Goal: Task Accomplishment & Management: Manage account settings

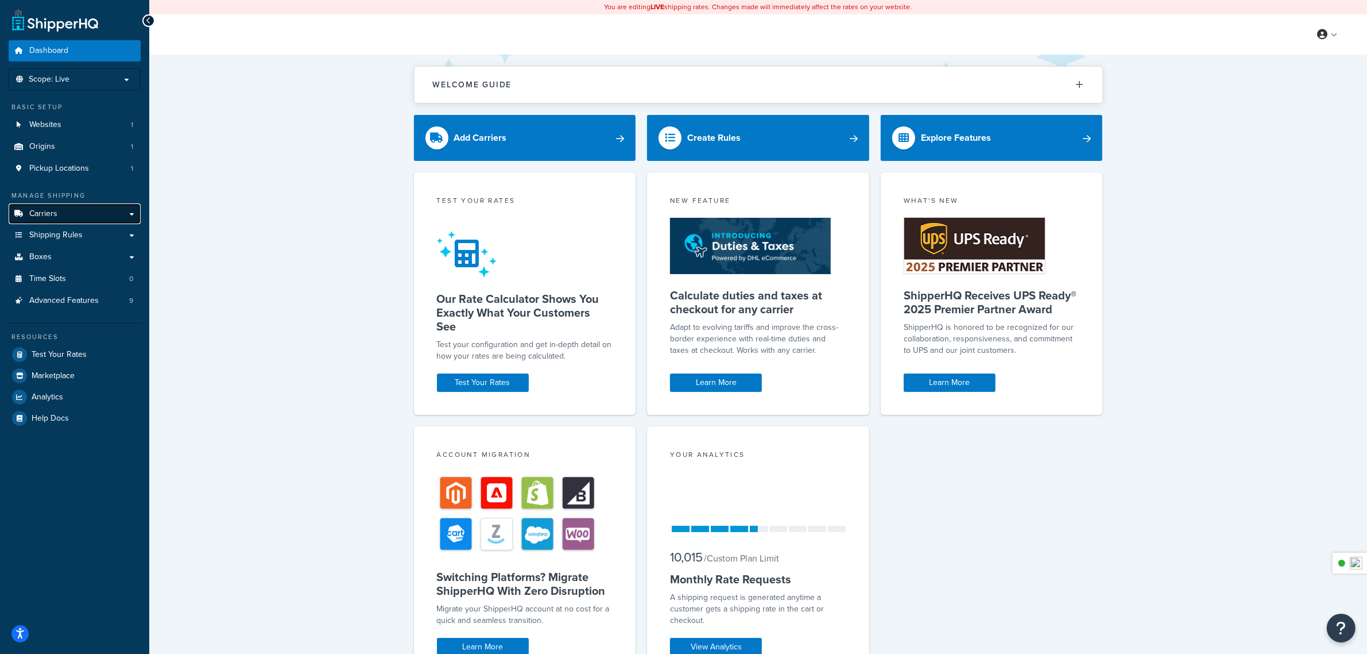
click at [61, 211] on link "Carriers" at bounding box center [75, 213] width 132 height 21
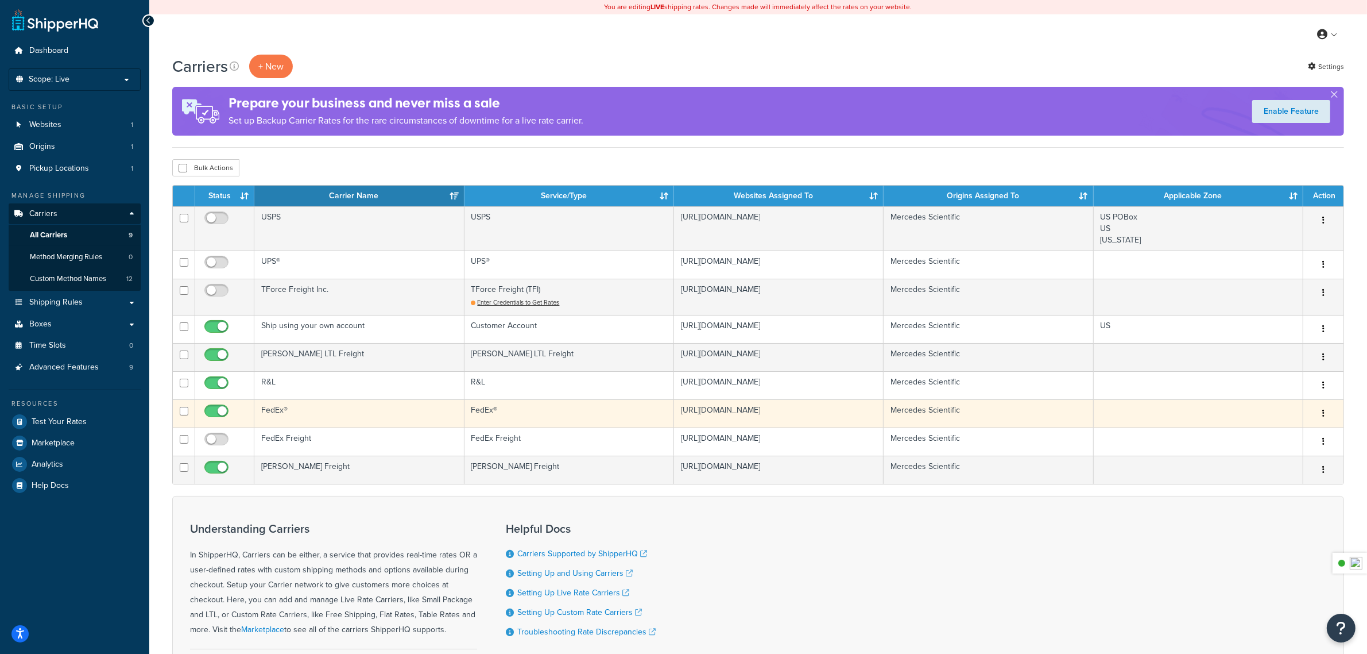
click at [295, 415] on td "FedEx®" at bounding box center [359, 413] width 210 height 28
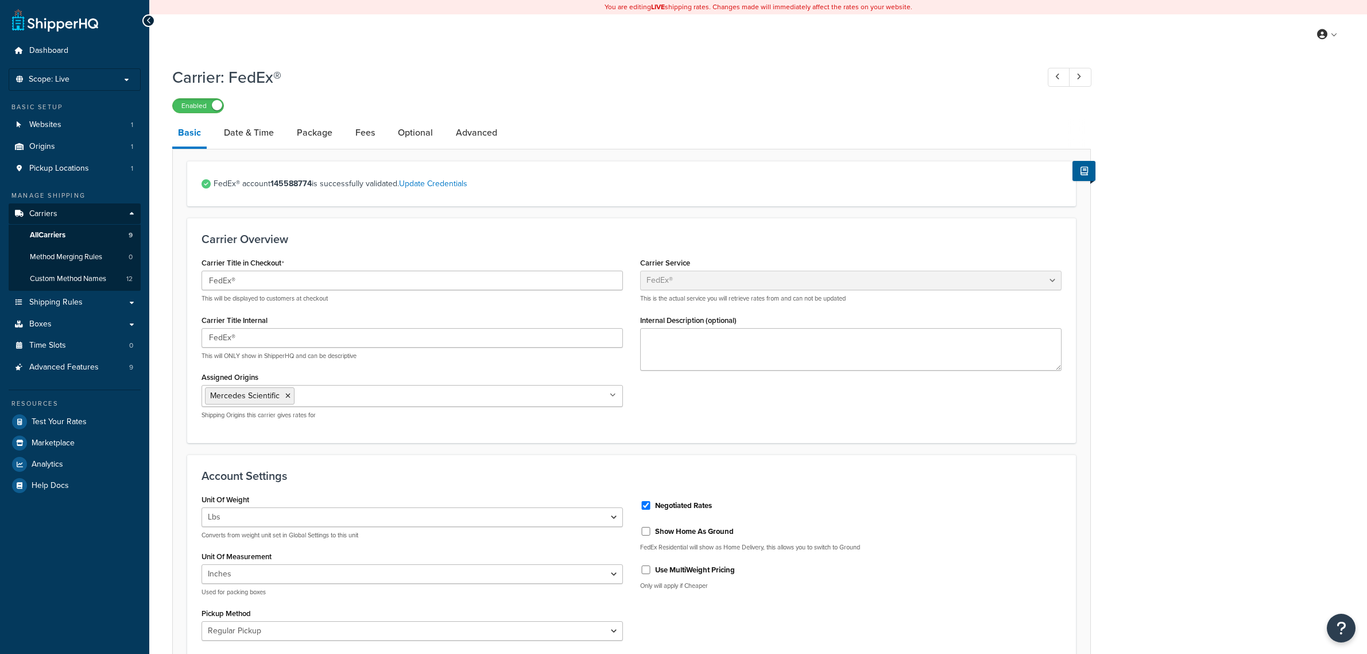
select select "fedEx"
select select "REGULAR_PICKUP"
select select "YOUR_PACKAGING"
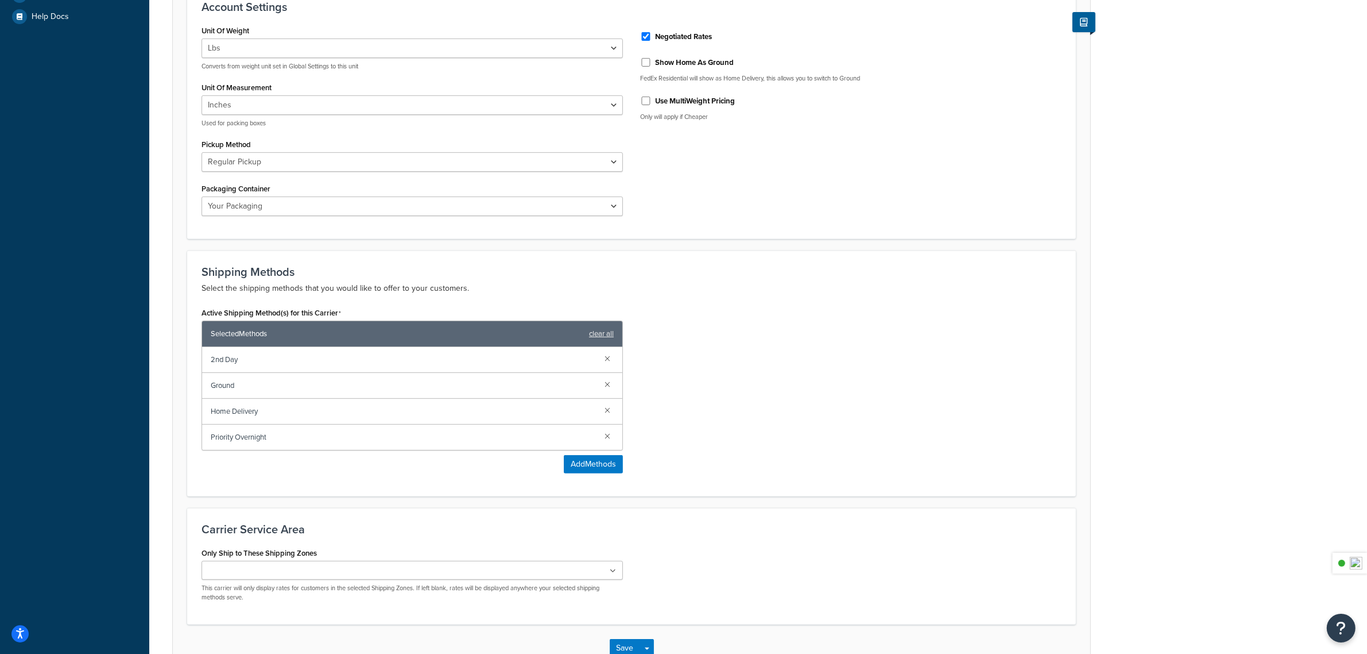
scroll to position [503, 0]
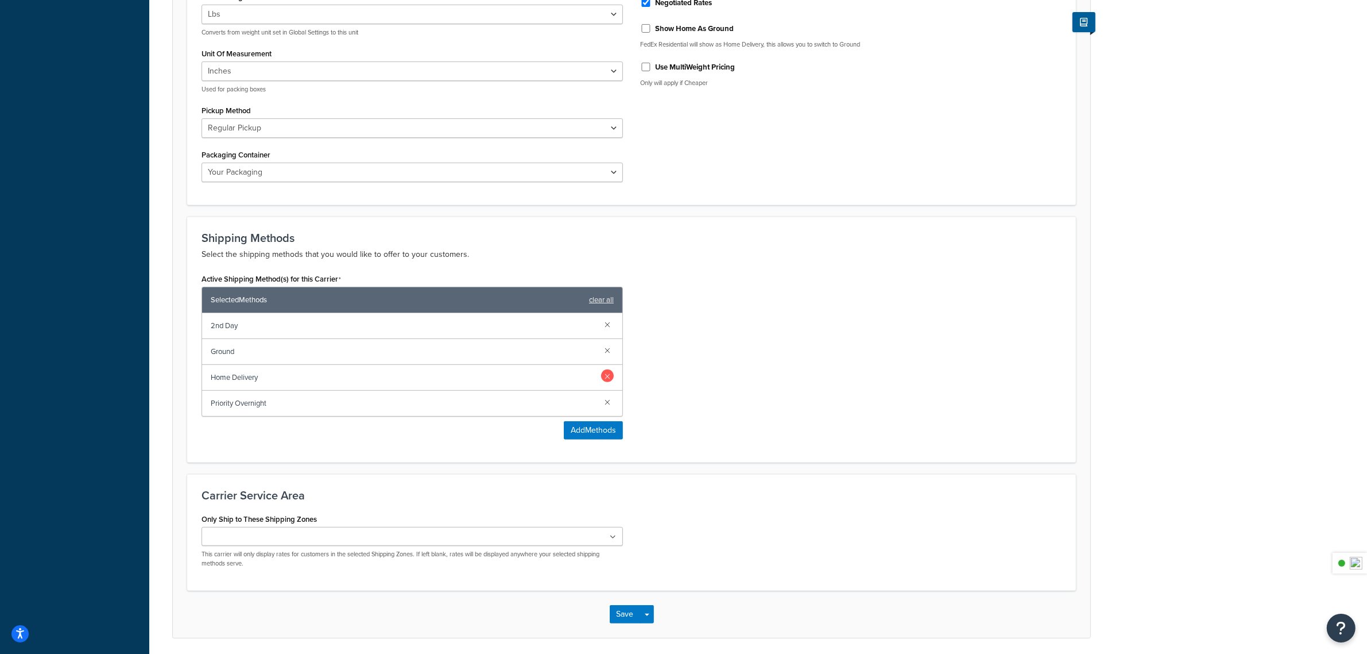
click at [612, 380] on link at bounding box center [607, 375] width 13 height 13
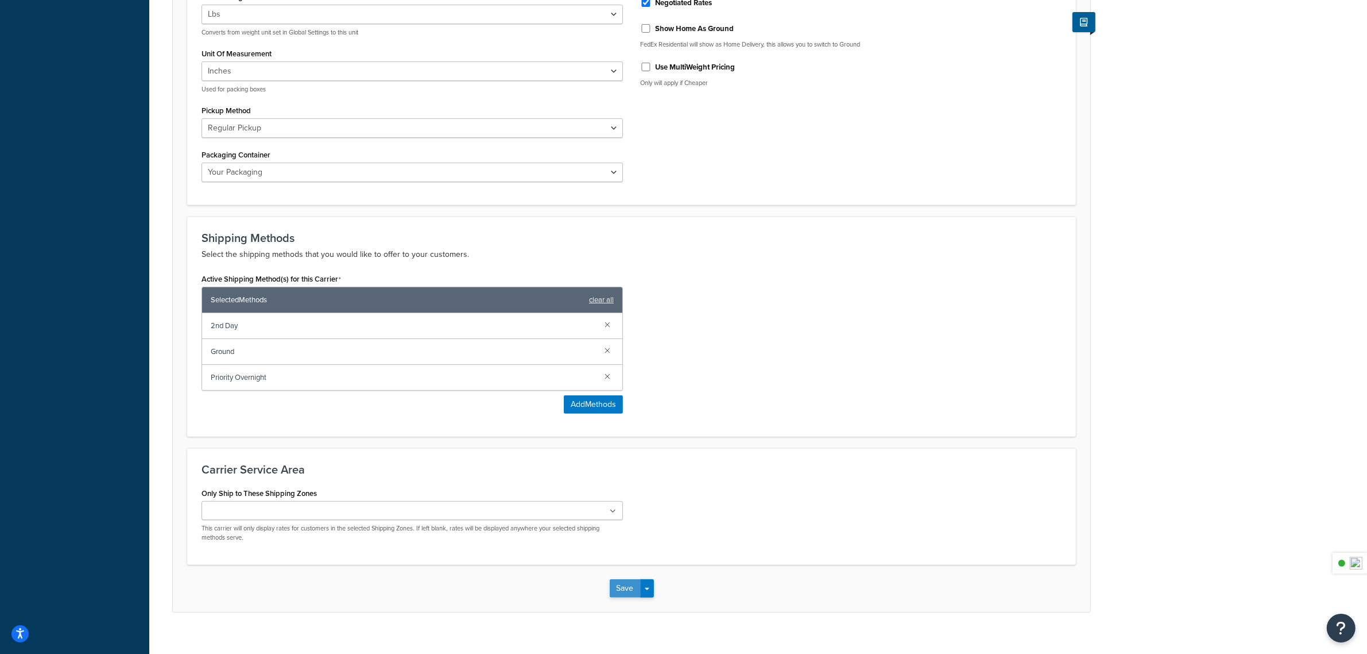
click at [618, 587] on button "Save" at bounding box center [625, 588] width 31 height 18
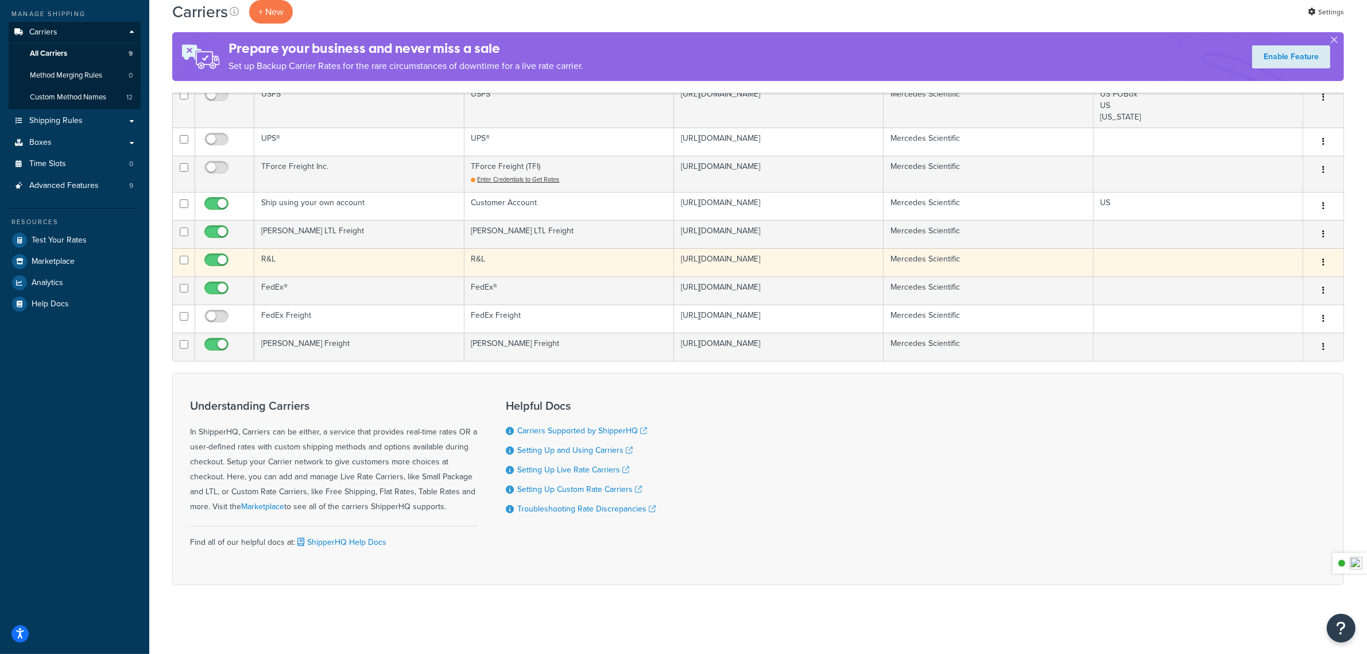
scroll to position [184, 0]
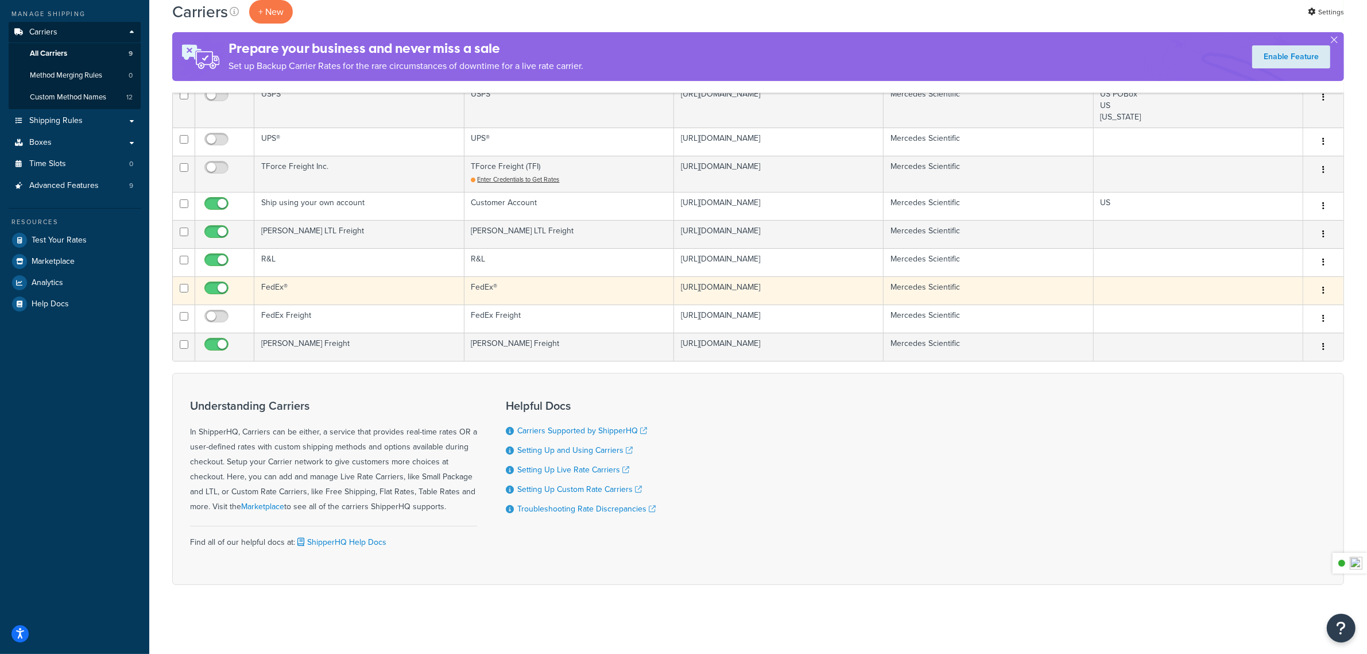
click at [342, 286] on td "FedEx®" at bounding box center [359, 290] width 210 height 28
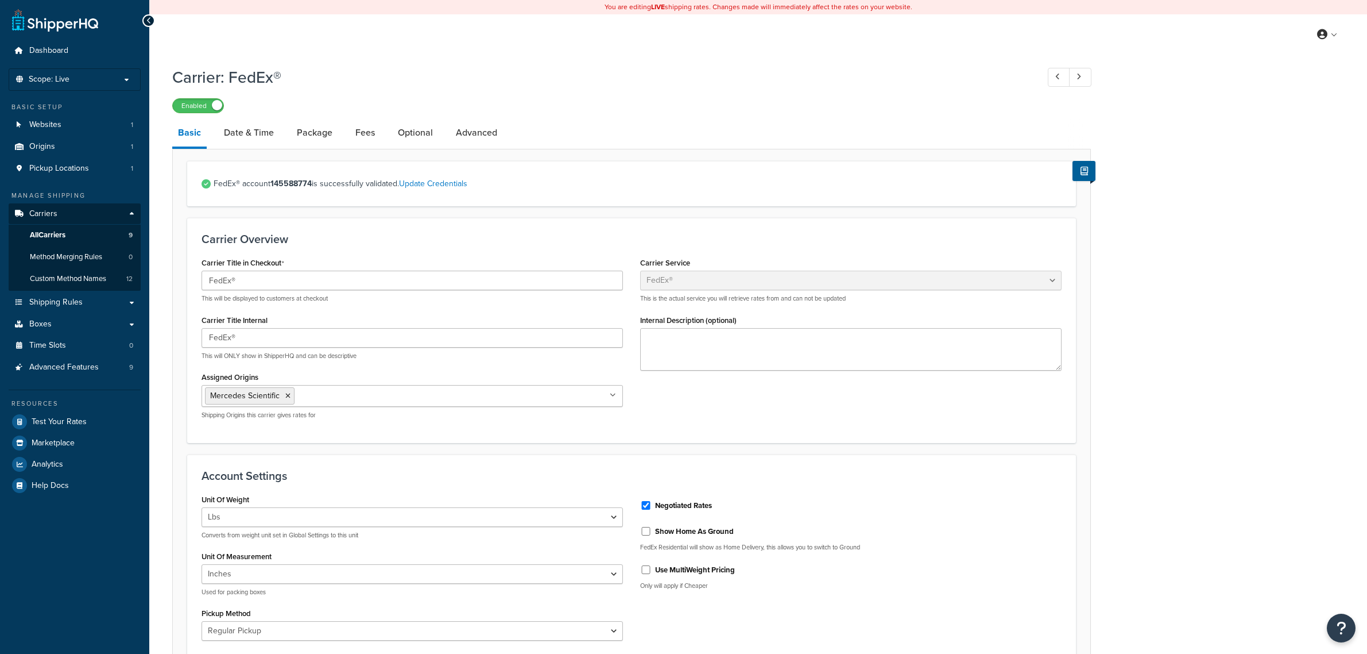
select select "fedEx"
select select "REGULAR_PICKUP"
select select "YOUR_PACKAGING"
